Goal: Transaction & Acquisition: Obtain resource

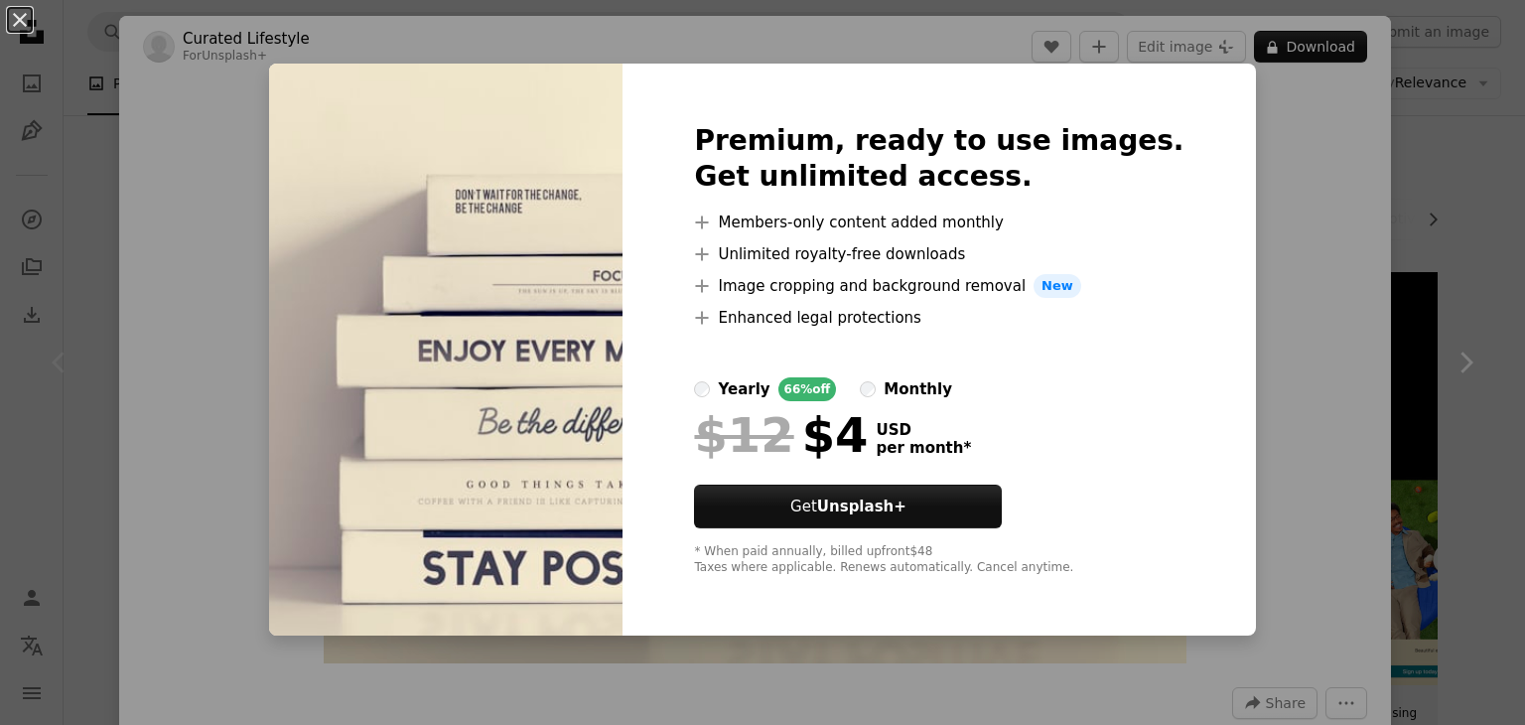
click at [1255, 147] on div "An X shape Premium, ready to use images. Get unlimited access. A plus sign Memb…" at bounding box center [762, 362] width 1525 height 725
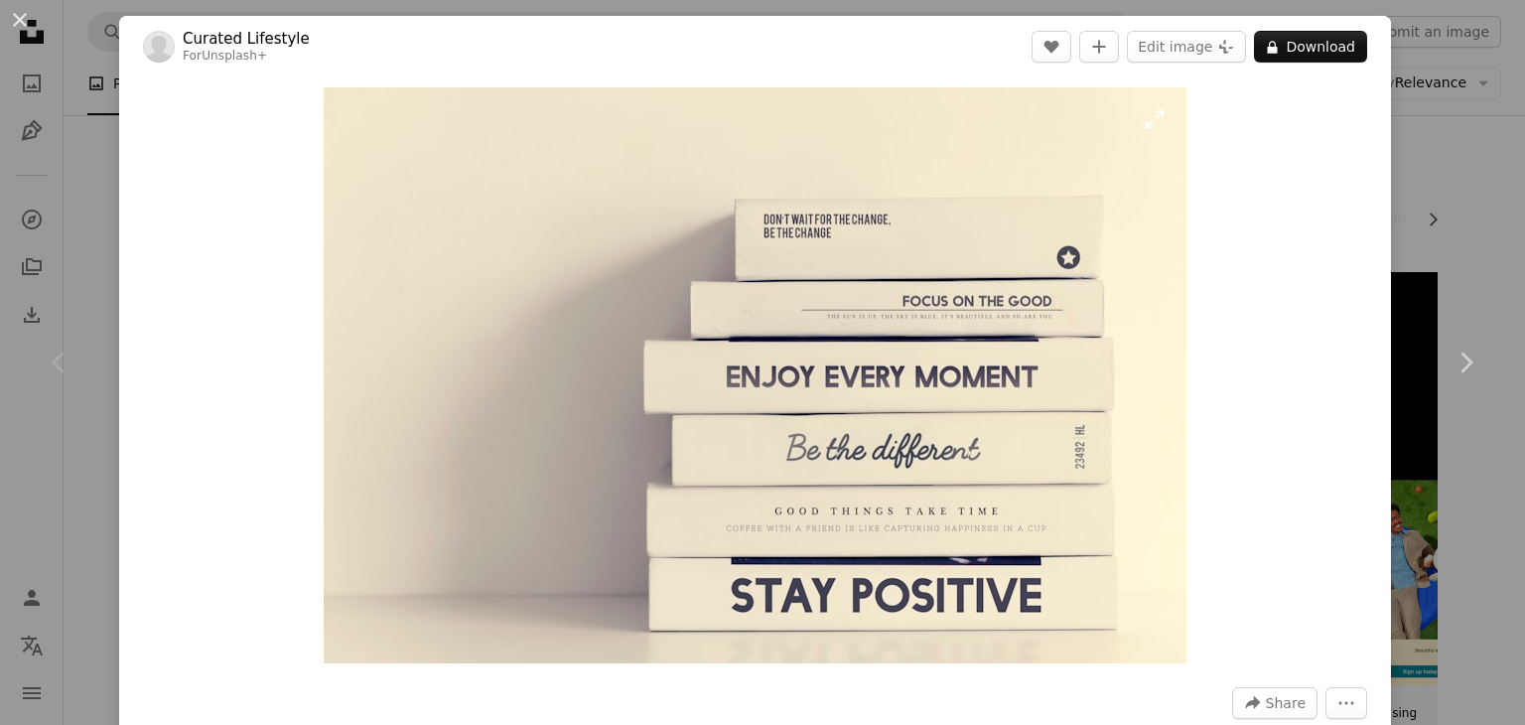
click at [1146, 124] on img "Zoom in on this image" at bounding box center [755, 375] width 863 height 576
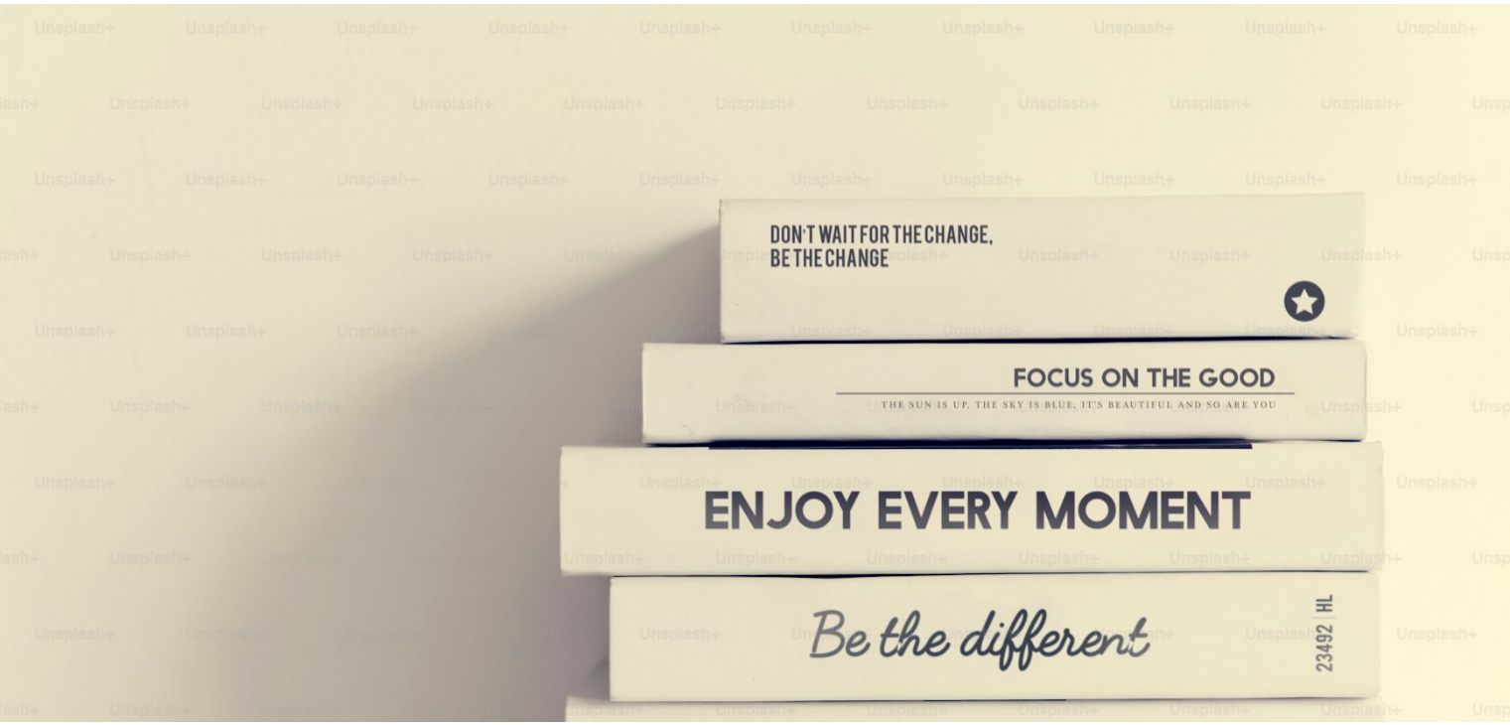
scroll to position [137, 0]
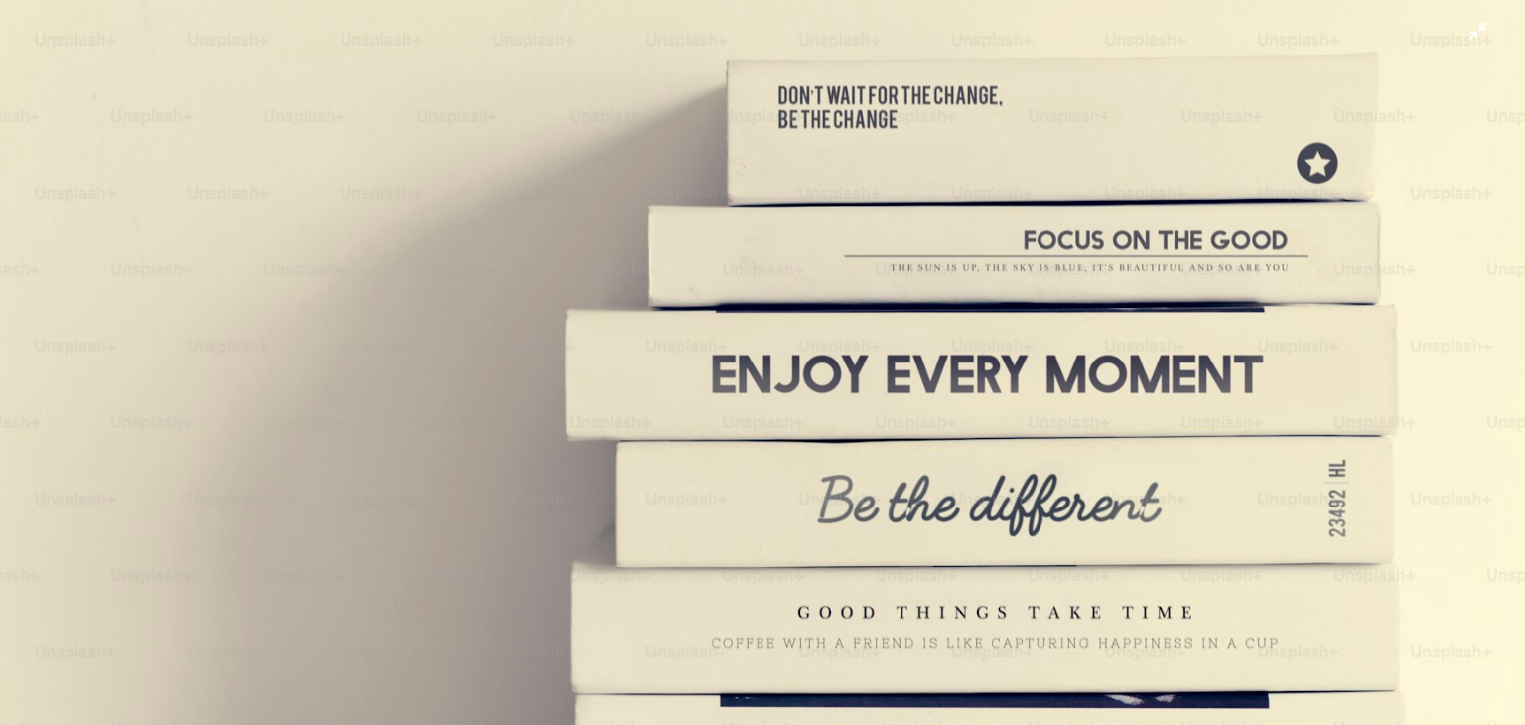
click at [1465, 34] on img "Zoom out on this image" at bounding box center [762, 371] width 1527 height 1019
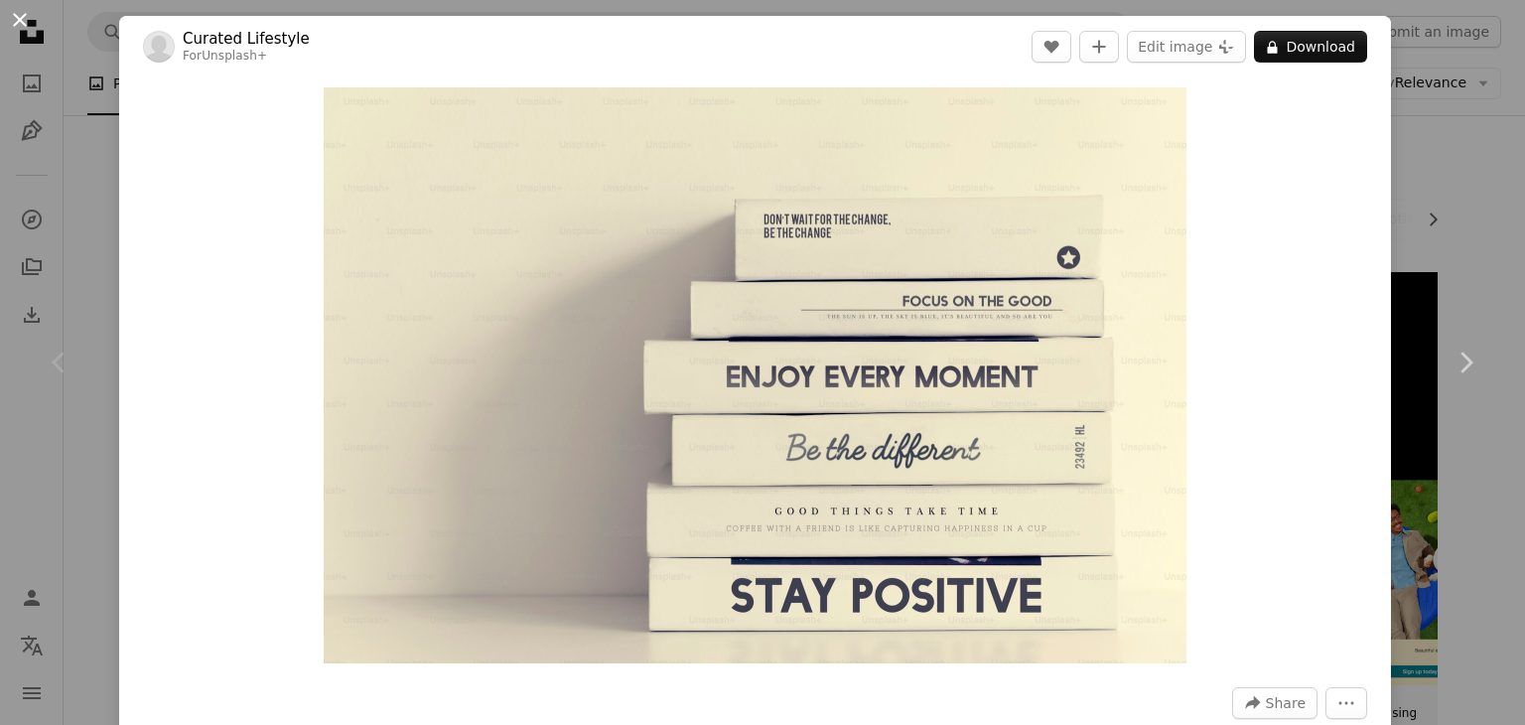
click at [9, 13] on button "An X shape" at bounding box center [20, 20] width 24 height 24
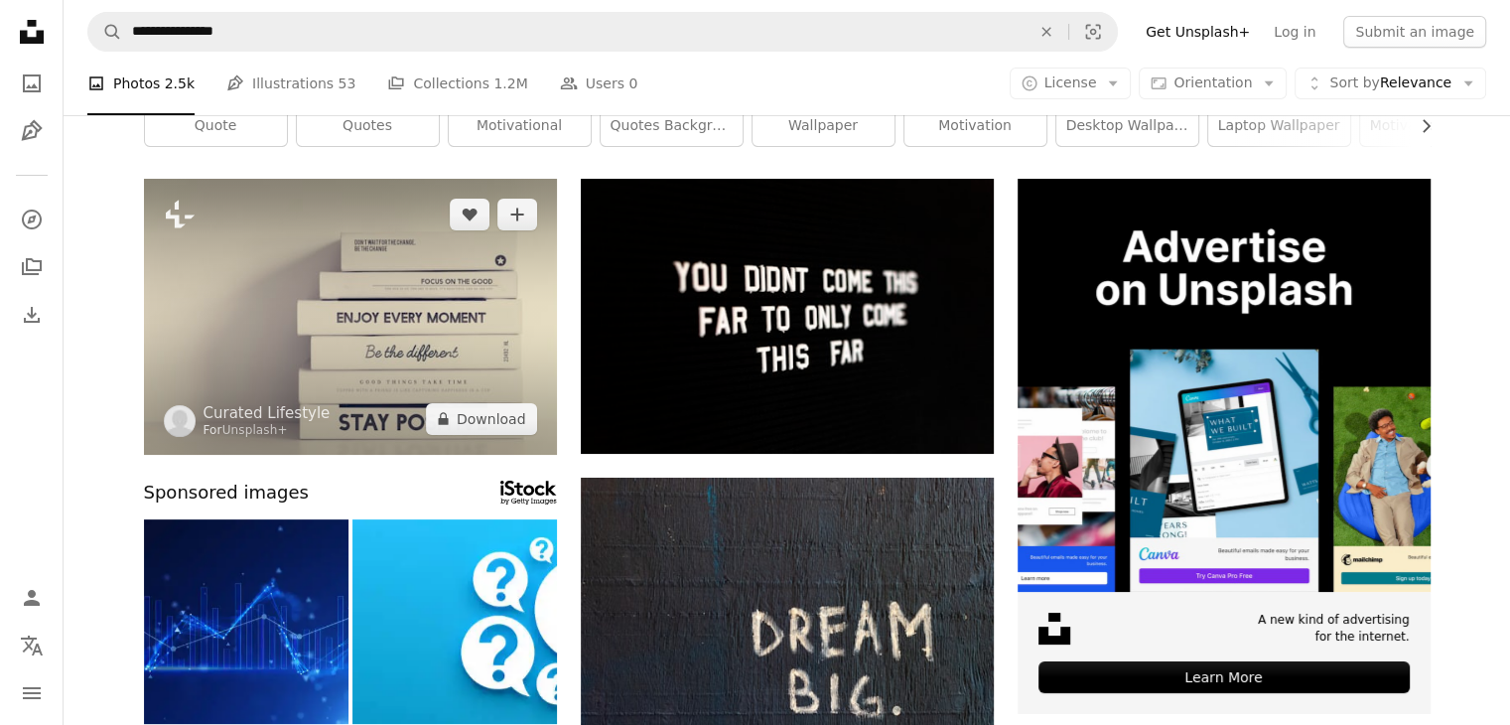
scroll to position [106, 0]
